Goal: Entertainment & Leisure: Consume media (video, audio)

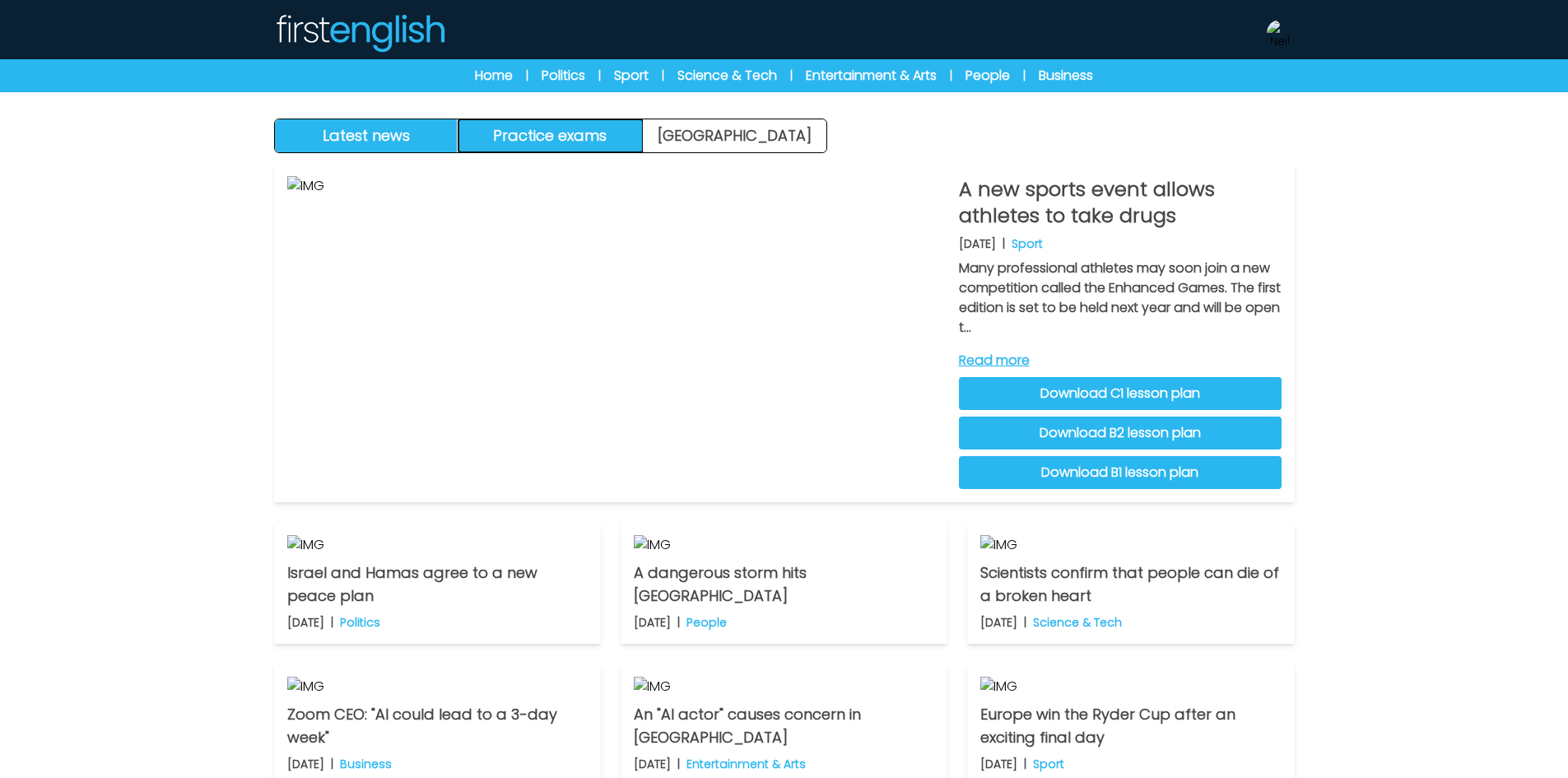
click at [580, 128] on button "Practice exams" at bounding box center [550, 135] width 185 height 33
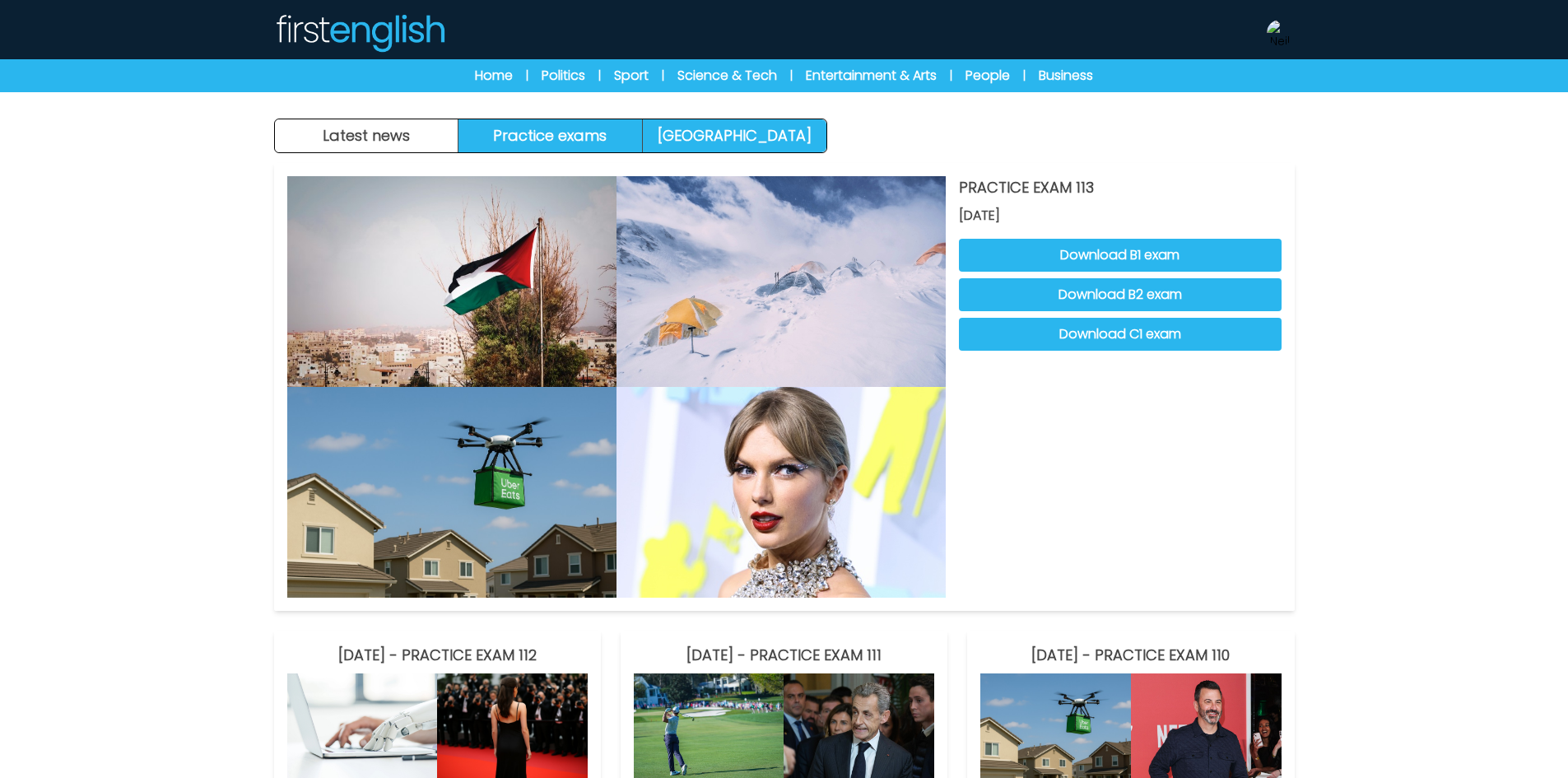
click at [719, 128] on link "[GEOGRAPHIC_DATA]" at bounding box center [735, 135] width 184 height 33
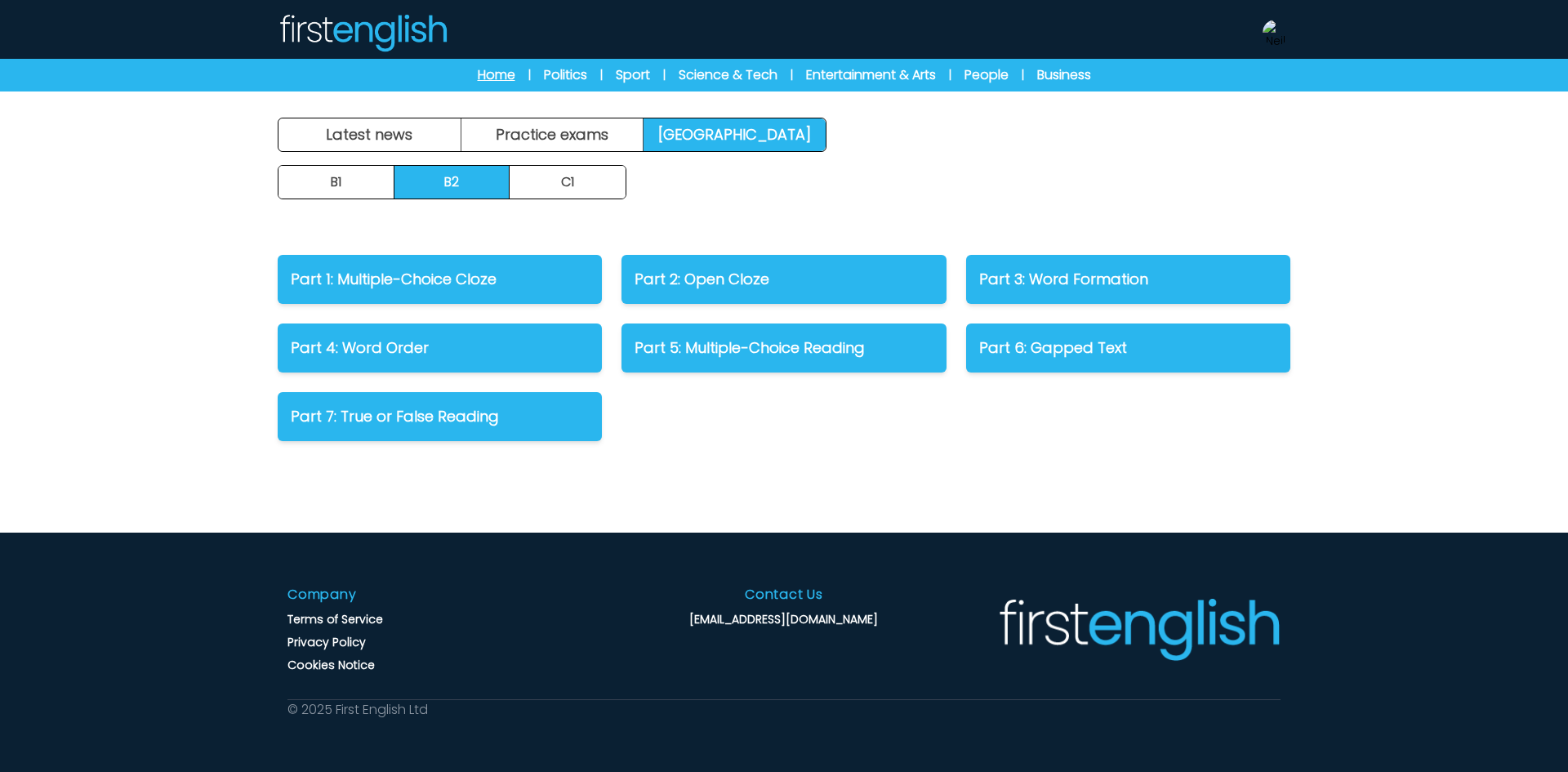
click at [496, 67] on link "Home" at bounding box center [496, 75] width 38 height 19
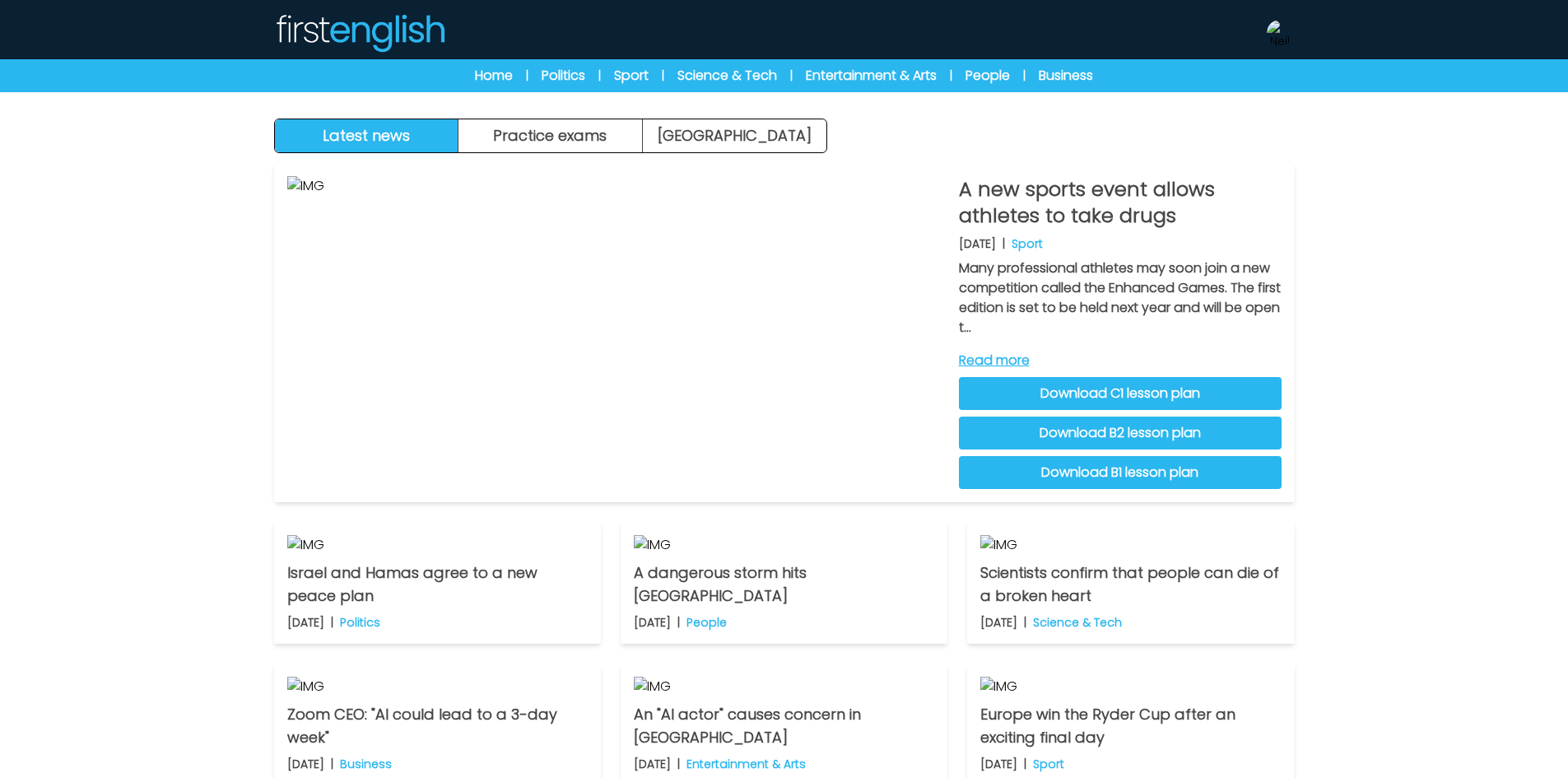
click at [636, 154] on div "A new sports event allows athletes to take drugs [DATE] | Sport Many profession…" at bounding box center [784, 585] width 1054 height 864
click at [604, 140] on button "Practice exams" at bounding box center [550, 135] width 185 height 33
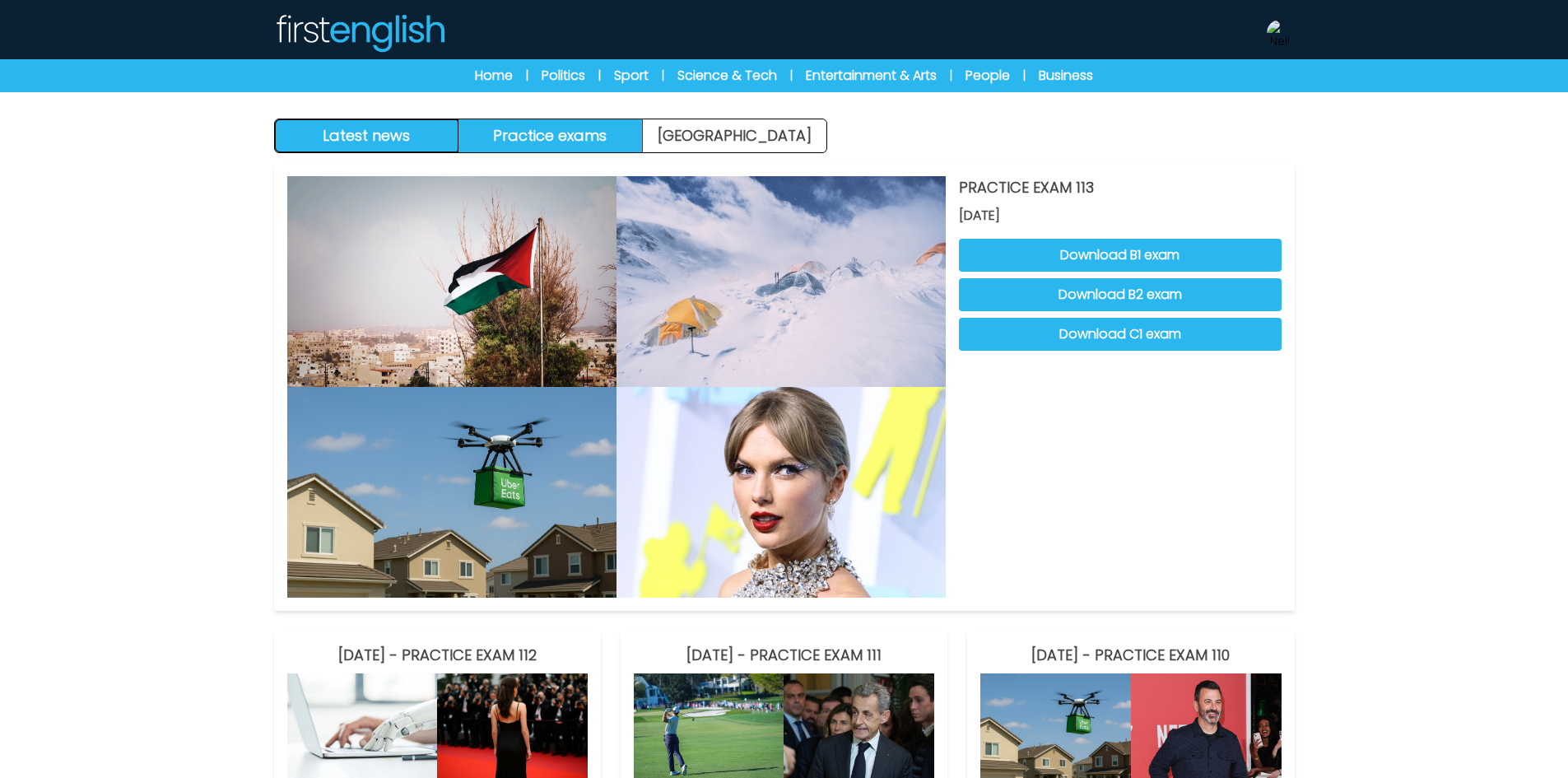
click at [441, 136] on button "Latest news" at bounding box center [367, 135] width 185 height 33
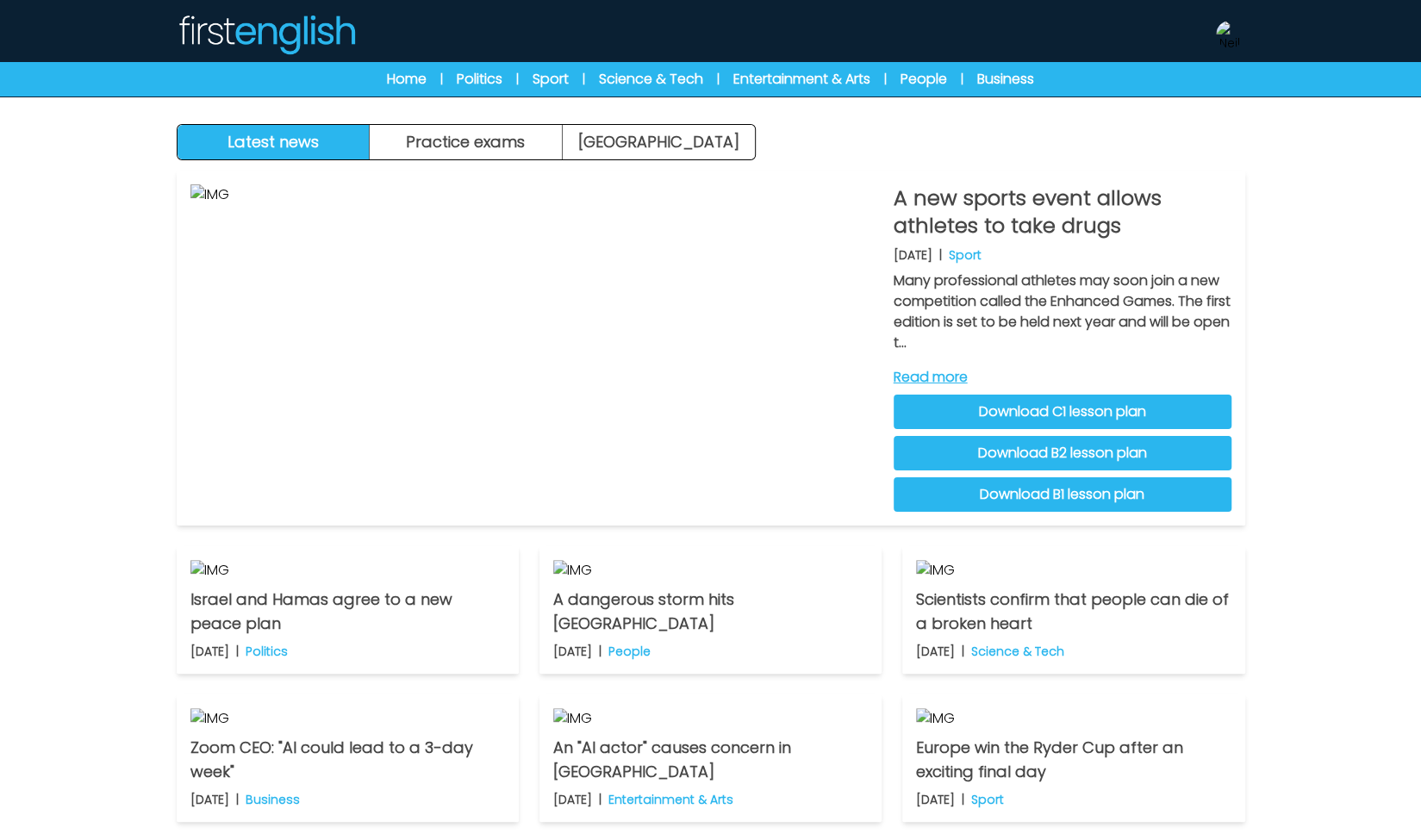
click at [1318, 392] on div "Latest news Practice exams Exam Centre Latest news Exam Centre Practice exams E…" at bounding box center [710, 532] width 1421 height 1065
click at [970, 379] on link "Read more" at bounding box center [1061, 377] width 337 height 20
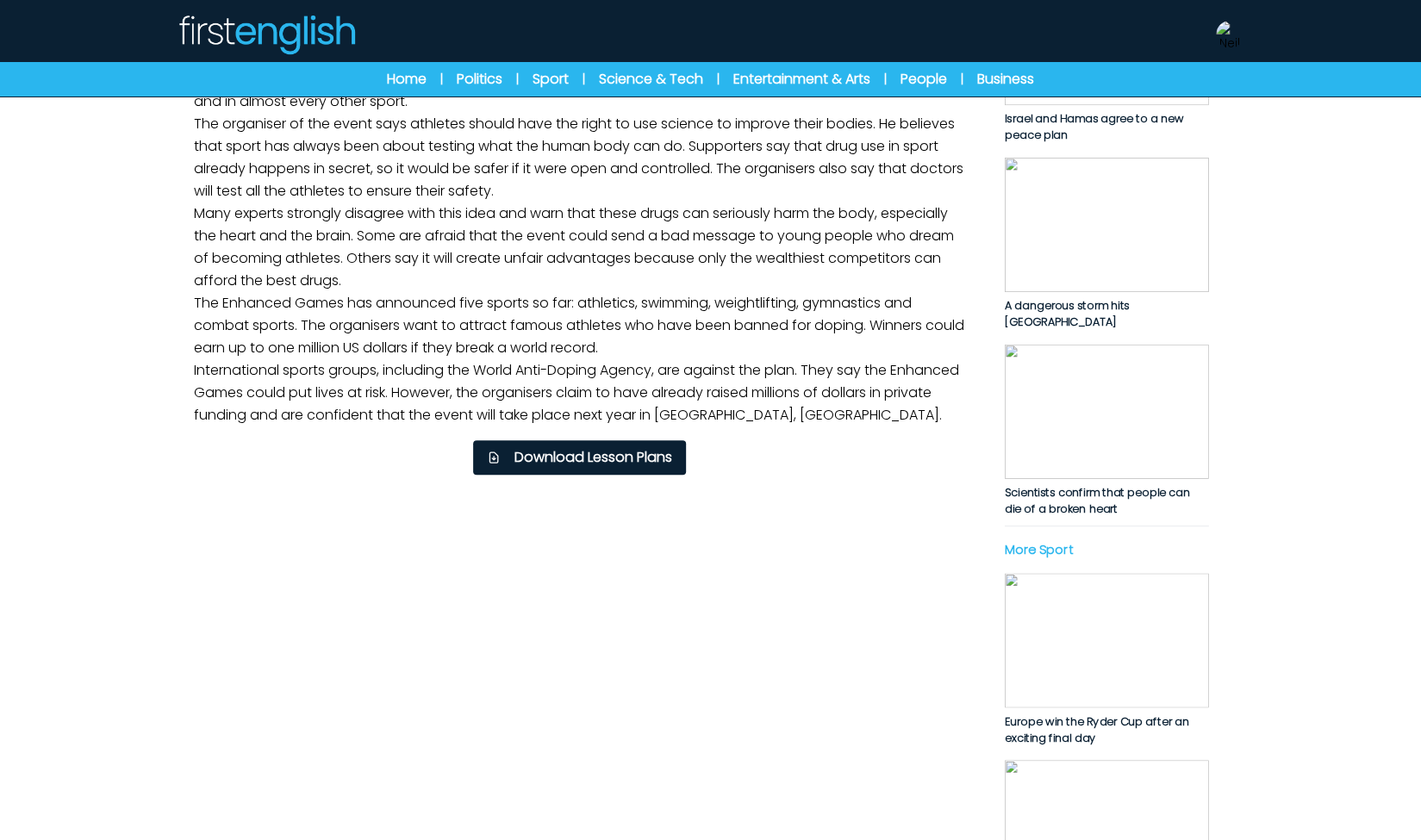
scroll to position [345, 0]
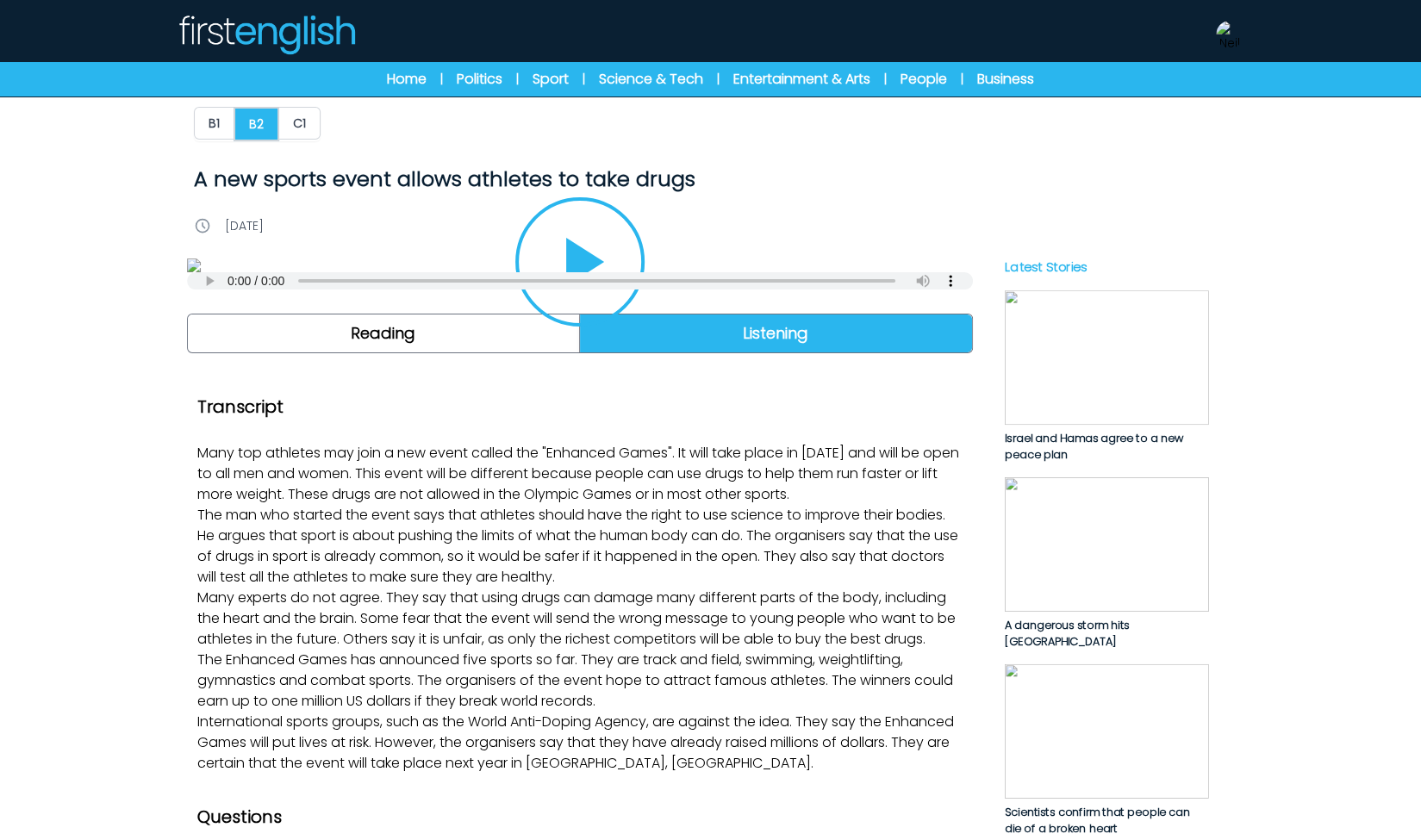
click at [606, 303] on icon "Play/Pause" at bounding box center [579, 262] width 82 height 82
click at [590, 286] on icon "Play/Pause" at bounding box center [580, 262] width 42 height 48
click at [420, 104] on div "B1 B2 C1 A new sports event allows athletes to take drugs A new sports event al…" at bounding box center [710, 803] width 1103 height 1587
click at [415, 89] on link "Home" at bounding box center [406, 79] width 40 height 20
